Goal: Check status

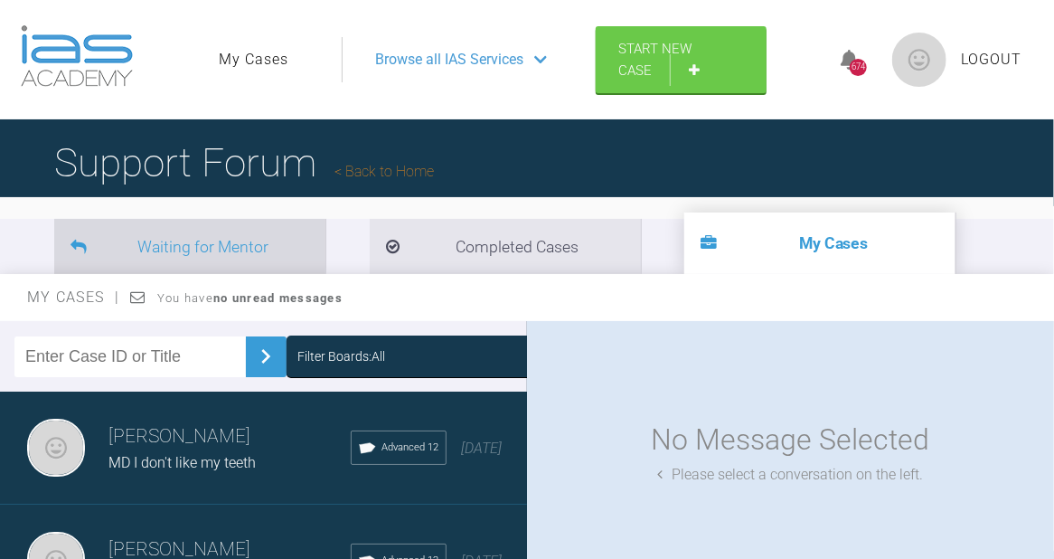
click at [212, 239] on li "Waiting for Mentor" at bounding box center [189, 246] width 271 height 55
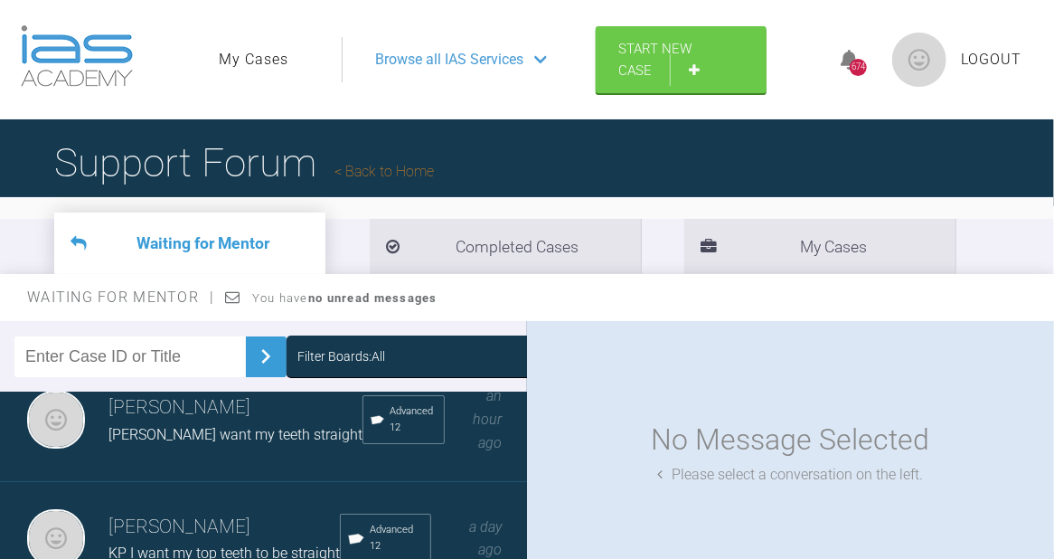
click at [414, 167] on link "Back to Home" at bounding box center [383, 171] width 99 height 17
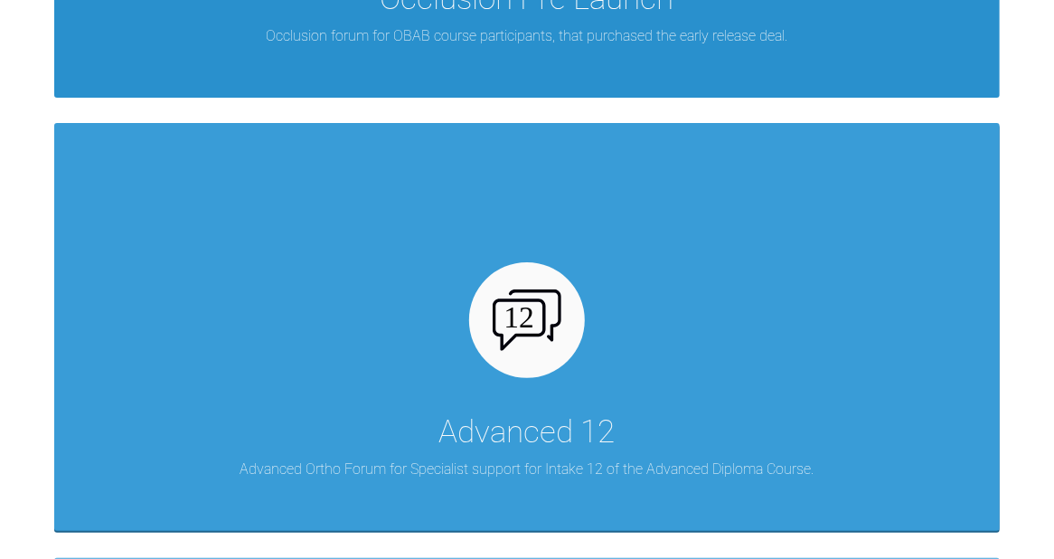
click at [567, 330] on div at bounding box center [527, 320] width 116 height 116
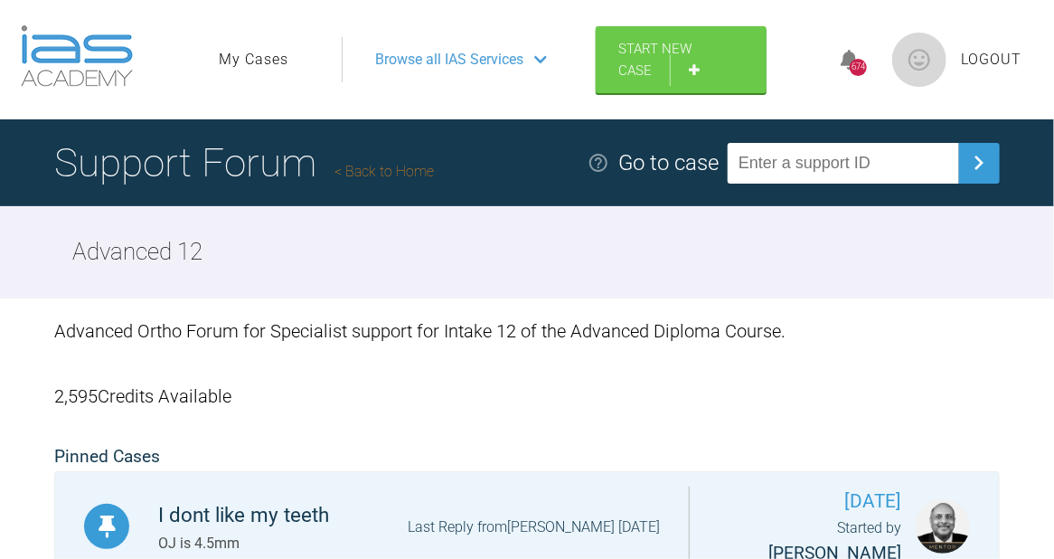
scroll to position [240, 0]
